Goal: Find specific page/section: Find specific page/section

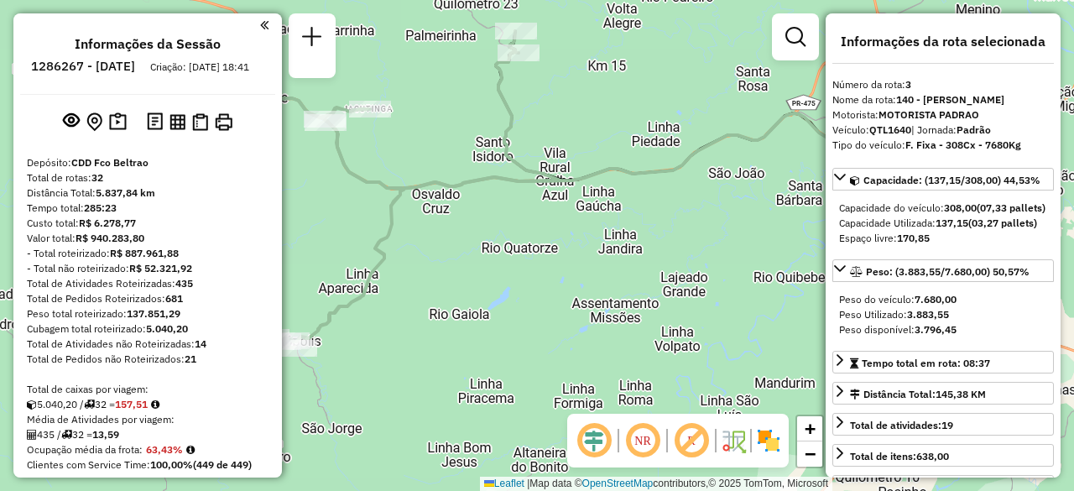
select select "**********"
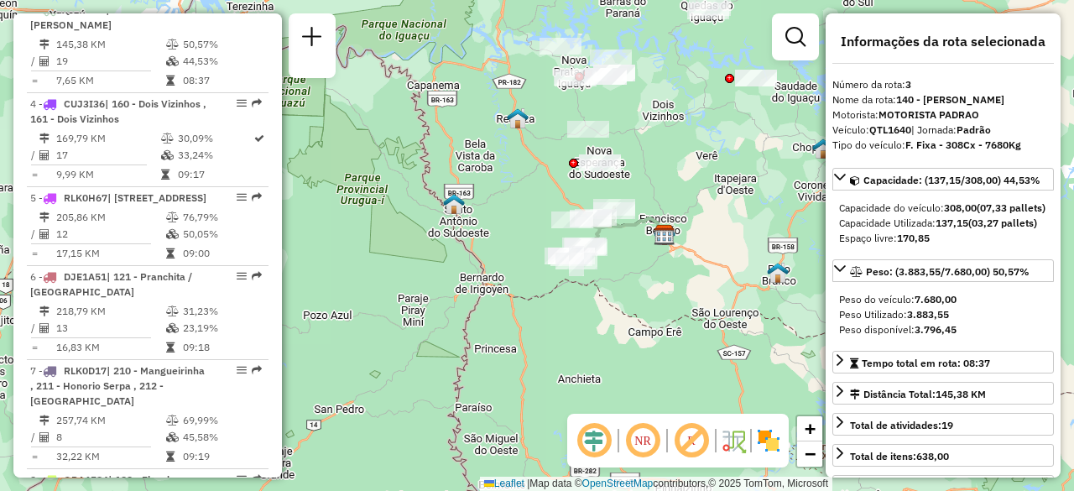
click at [633, 232] on icon at bounding box center [618, 224] width 92 height 22
click at [633, 219] on div at bounding box center [614, 210] width 42 height 17
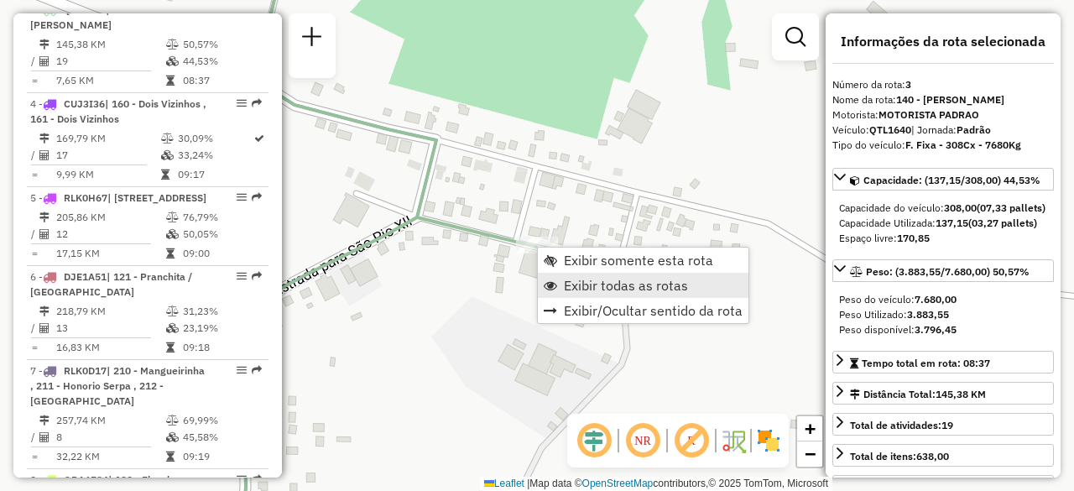
click at [615, 281] on span "Exibir todas as rotas" at bounding box center [626, 285] width 124 height 13
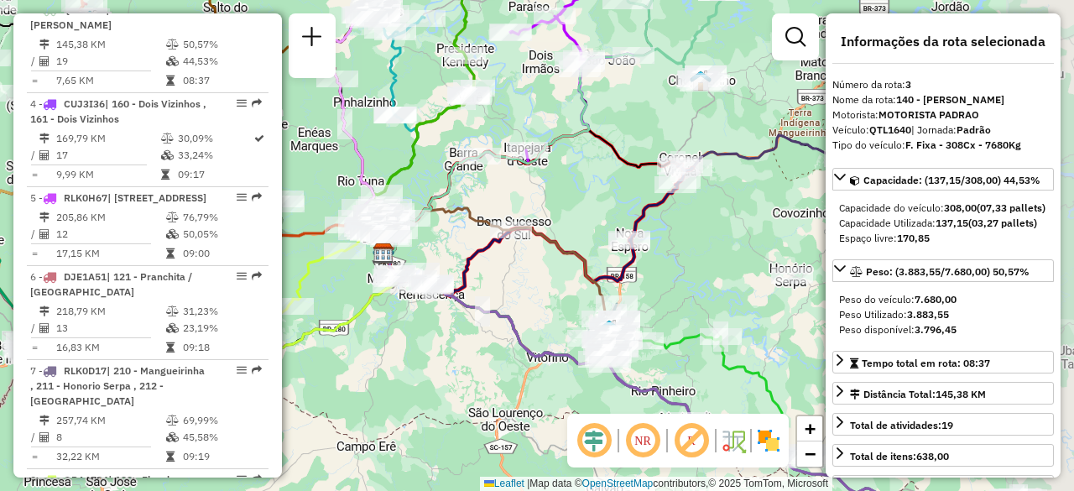
drag, startPoint x: 655, startPoint y: 353, endPoint x: 357, endPoint y: 326, distance: 299.2
click at [357, 326] on icon at bounding box center [316, 302] width 168 height 99
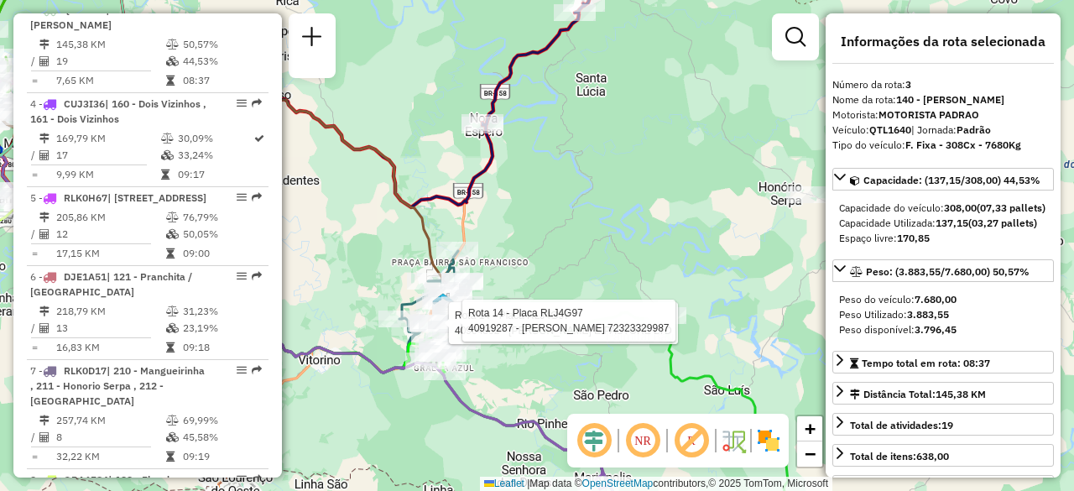
click at [635, 265] on div "Rota 14 - Placa RLJ4G97 40904802 - [PERSON_NAME] E PASTORE LTD Rota 14 - Placa …" at bounding box center [537, 245] width 1074 height 491
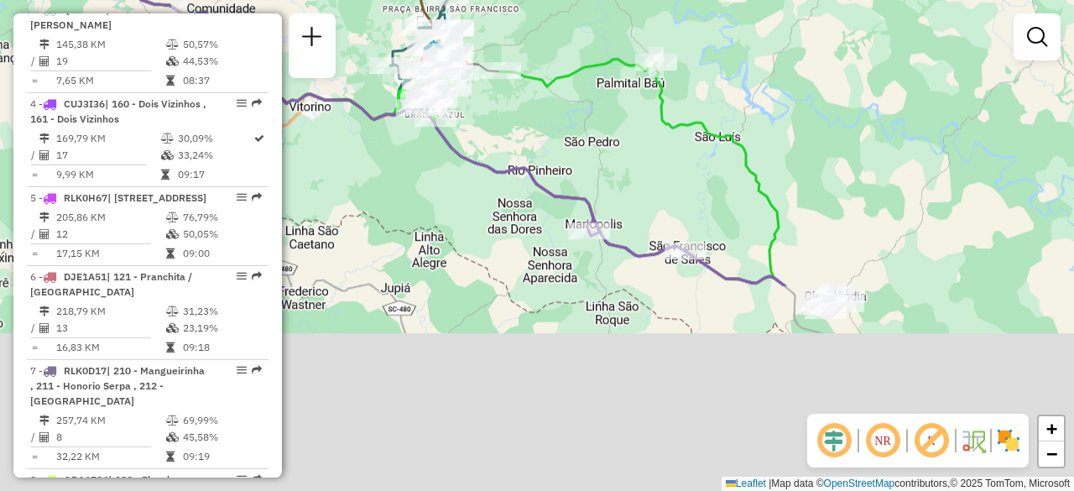
drag, startPoint x: 629, startPoint y: 375, endPoint x: 620, endPoint y: 122, distance: 253.6
click at [620, 122] on div "Janela de atendimento Grade de atendimento Capacidade Transportadoras Veículos …" at bounding box center [537, 245] width 1074 height 491
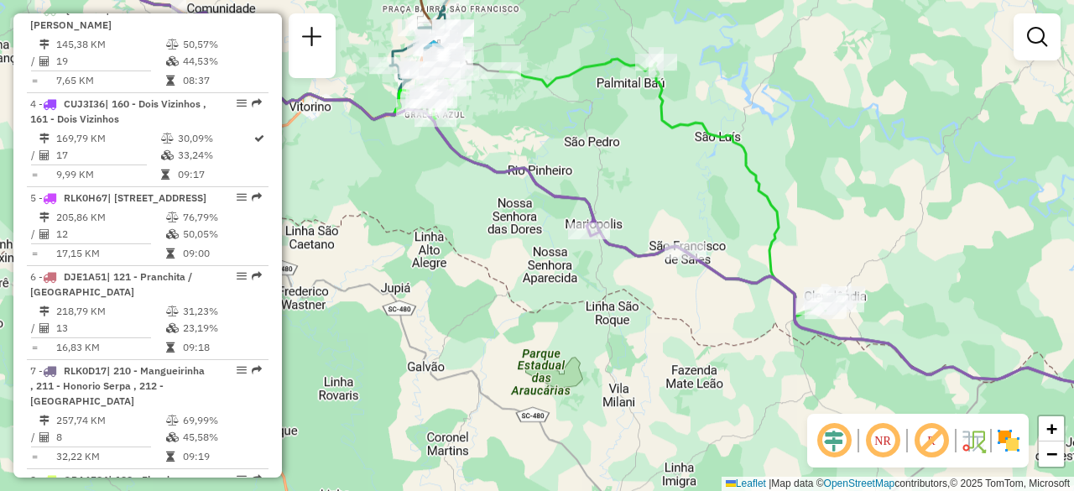
click at [773, 218] on icon at bounding box center [672, 187] width 344 height 257
select select "**********"
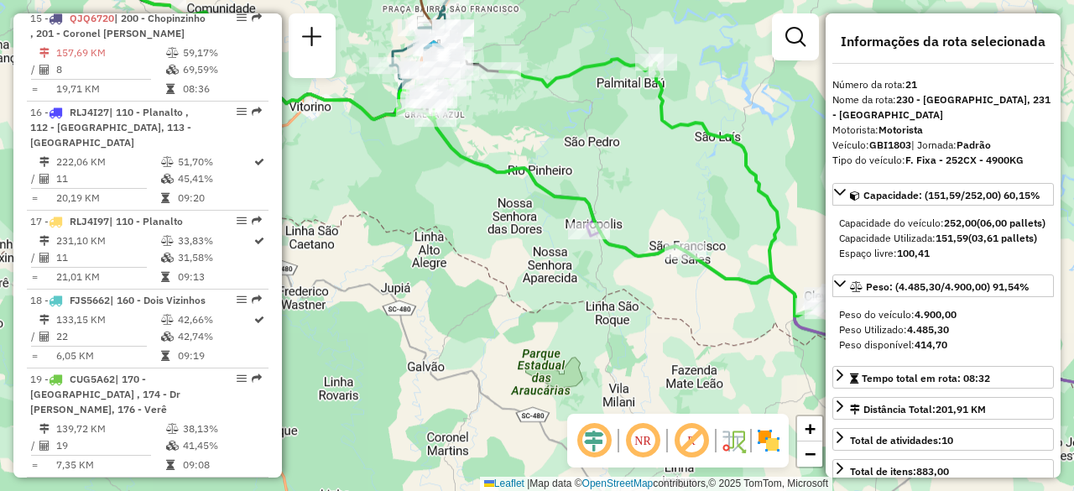
scroll to position [2638, 0]
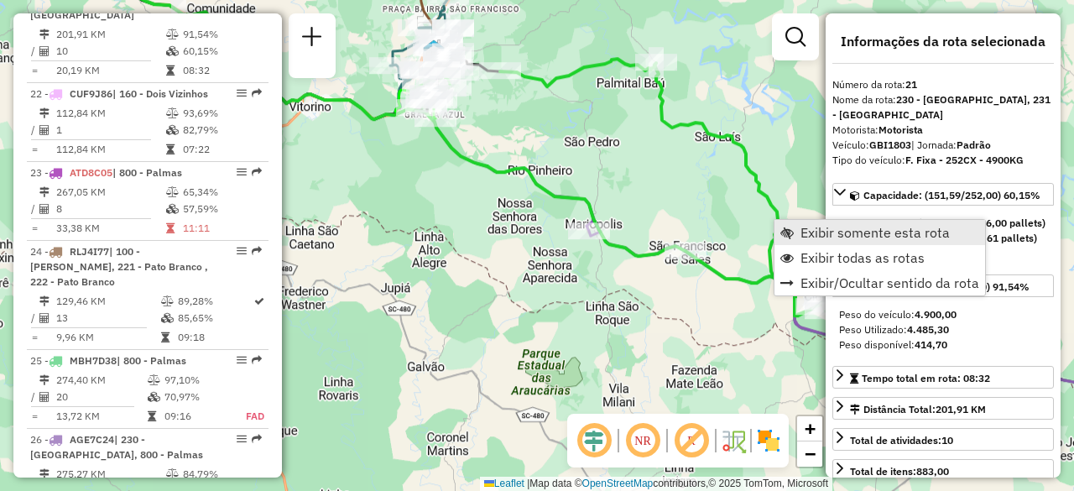
click at [804, 236] on span "Exibir somente esta rota" at bounding box center [875, 232] width 149 height 13
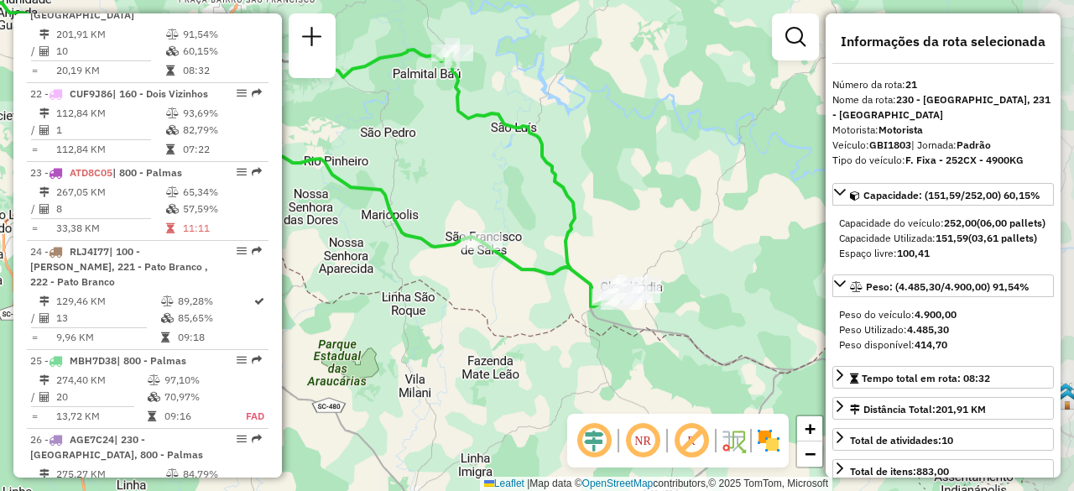
drag, startPoint x: 723, startPoint y: 318, endPoint x: 420, endPoint y: 180, distance: 332.8
click at [420, 180] on div "Janela de atendimento Grade de atendimento Capacidade Transportadoras Veículos …" at bounding box center [537, 245] width 1074 height 491
click at [572, 213] on icon at bounding box center [468, 178] width 344 height 257
click at [573, 216] on icon at bounding box center [468, 178] width 344 height 257
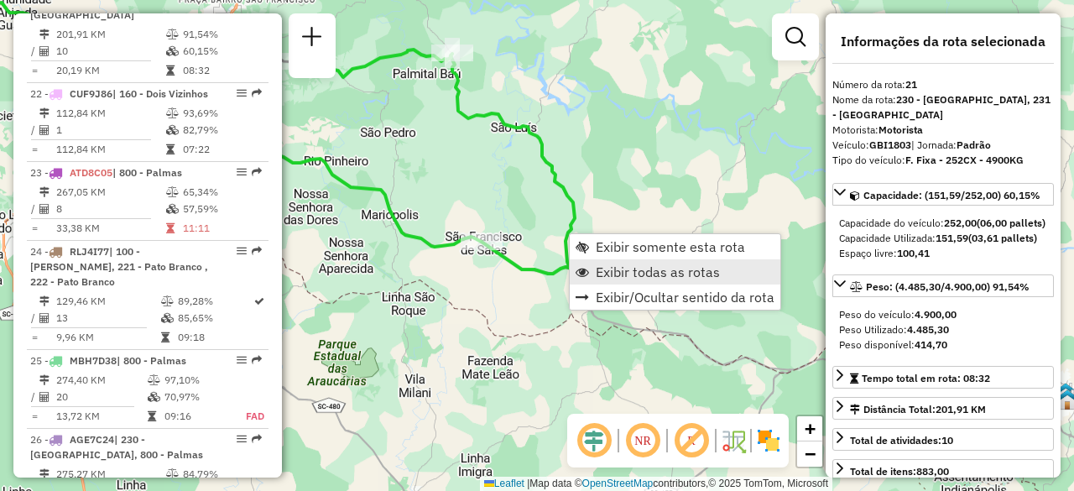
click at [659, 275] on span "Exibir todas as rotas" at bounding box center [658, 271] width 124 height 13
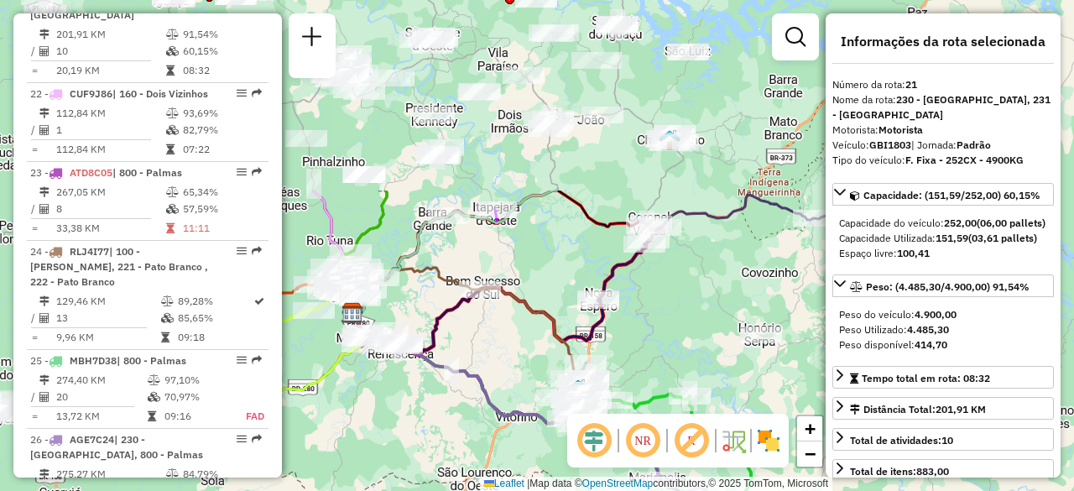
drag, startPoint x: 601, startPoint y: 222, endPoint x: 744, endPoint y: 469, distance: 285.5
click at [744, 469] on icon at bounding box center [698, 458] width 172 height 129
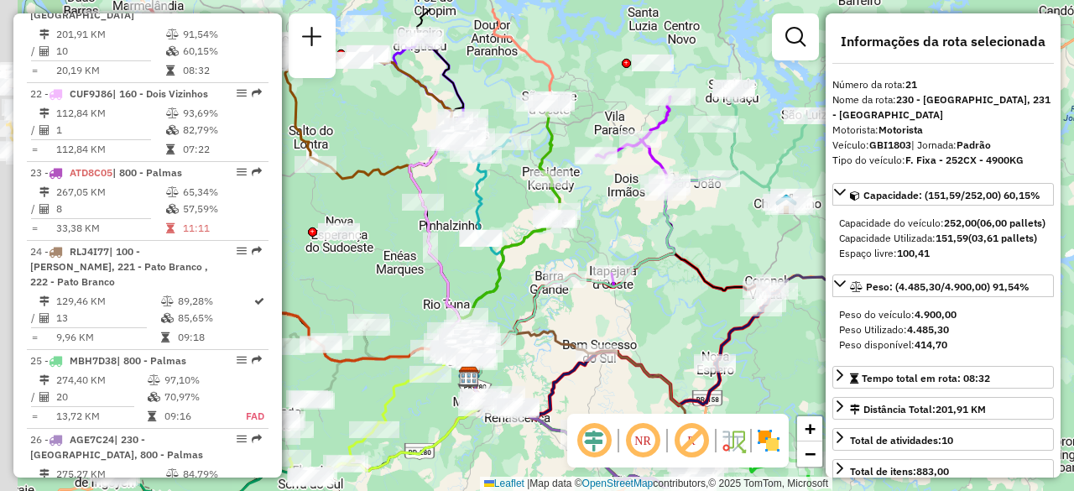
drag, startPoint x: 687, startPoint y: 403, endPoint x: 749, endPoint y: 417, distance: 62.9
click at [749, 417] on hb-router-mapa "Informações da Sessão 1286267 - [DATE] Criação: [DATE] 18:41 Depósito: CDD Fco …" at bounding box center [537, 245] width 1074 height 491
